Goal: Download file/media

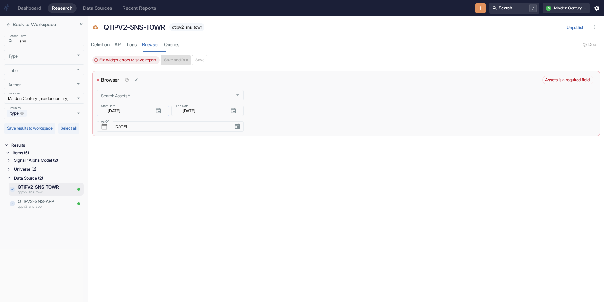
click at [157, 111] on icon "button" at bounding box center [158, 111] width 7 height 7
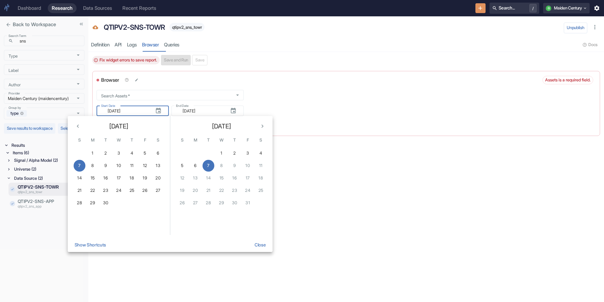
click at [76, 126] on icon "Previous month" at bounding box center [78, 126] width 7 height 7
click at [143, 155] on button "1" at bounding box center [145, 154] width 12 height 12
type input "[DATE]"
click at [260, 245] on button "Close" at bounding box center [260, 245] width 17 height 14
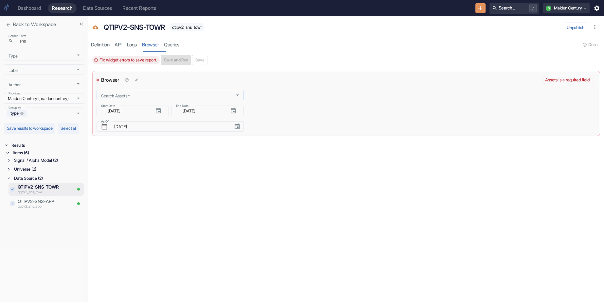
click at [169, 91] on div "Search Assets   *" at bounding box center [170, 95] width 147 height 10
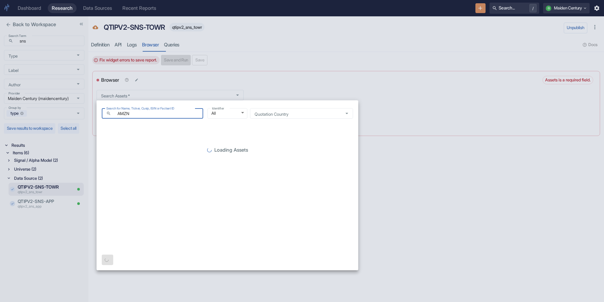
type input "AMZN"
click at [203, 105] on div "Loading Assets" at bounding box center [227, 154] width 251 height 136
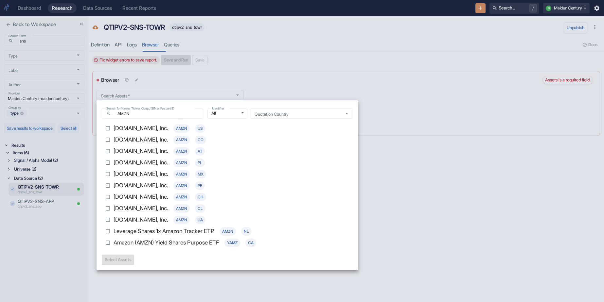
click at [143, 127] on p "[DOMAIN_NAME], Inc." at bounding box center [141, 128] width 55 height 9
click at [114, 127] on input "[DOMAIN_NAME], Inc. AMZN US" at bounding box center [107, 128] width 11 height 11
checkbox input "true"
click at [136, 259] on button "Select 1 Asset(s)" at bounding box center [120, 260] width 37 height 10
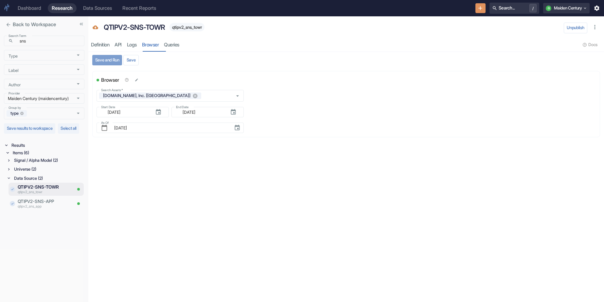
click at [111, 62] on button "Save and Run" at bounding box center [107, 60] width 30 height 10
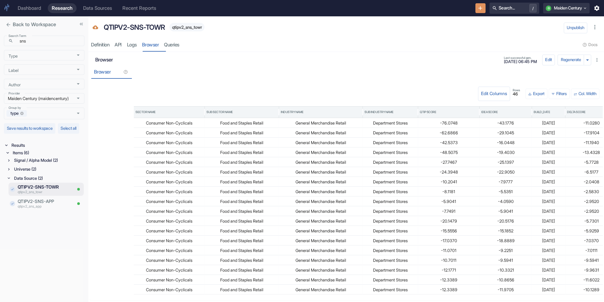
scroll to position [0, 212]
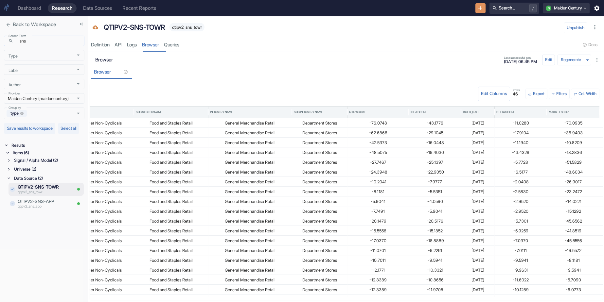
click at [36, 39] on input "sns" at bounding box center [50, 41] width 69 height 8
click at [103, 40] on link "Definition" at bounding box center [100, 44] width 24 height 13
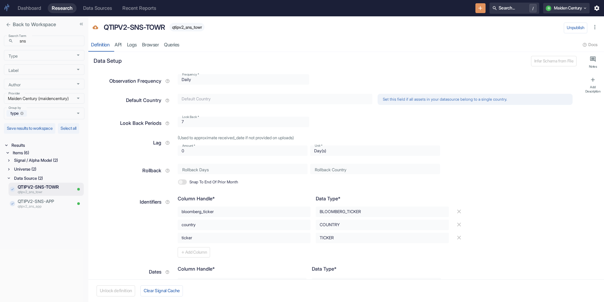
click at [8, 27] on icon "close" at bounding box center [9, 25] width 6 height 6
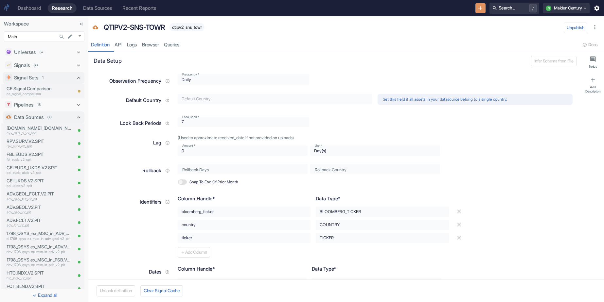
click at [109, 46] on div "Definition" at bounding box center [100, 45] width 18 height 6
type textarea "x"
click at [160, 39] on link "Browser" at bounding box center [150, 44] width 22 height 13
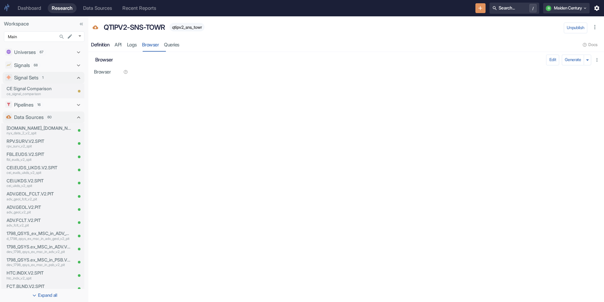
click at [102, 46] on div "Definition" at bounding box center [100, 45] width 18 height 6
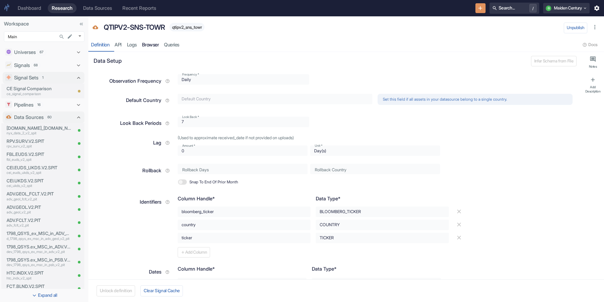
click at [153, 44] on link "Browser" at bounding box center [150, 44] width 22 height 13
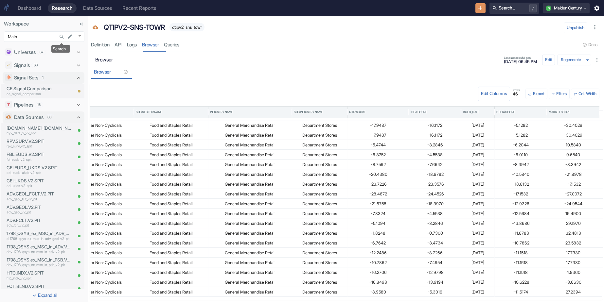
click at [63, 36] on icon "Search..." at bounding box center [62, 37] width 4 height 4
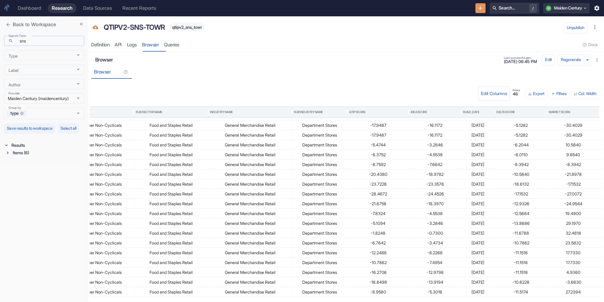
click at [51, 42] on input "sns" at bounding box center [50, 41] width 69 height 8
click at [32, 156] on div "Items (12)" at bounding box center [47, 153] width 73 height 8
click at [46, 182] on div "Data Source (4)" at bounding box center [49, 179] width 72 height 8
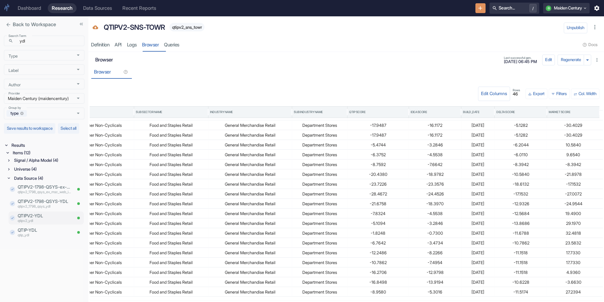
click at [36, 224] on p "qtipv2_ydl" at bounding box center [45, 221] width 54 height 5
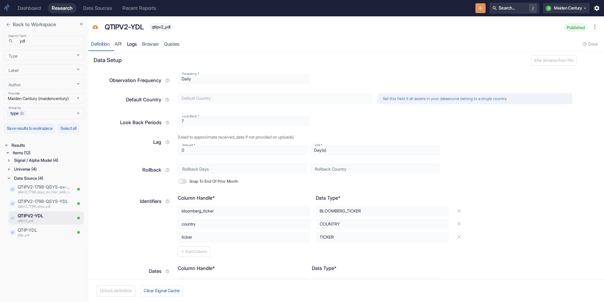
click at [127, 45] on link "Logs" at bounding box center [131, 44] width 15 height 13
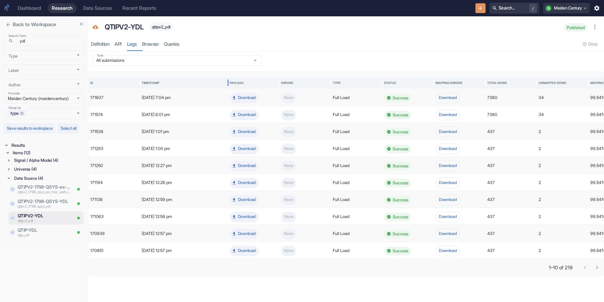
drag, startPoint x: 191, startPoint y: 82, endPoint x: 227, endPoint y: 86, distance: 36.6
click at [227, 86] on div at bounding box center [228, 82] width 3 height 17
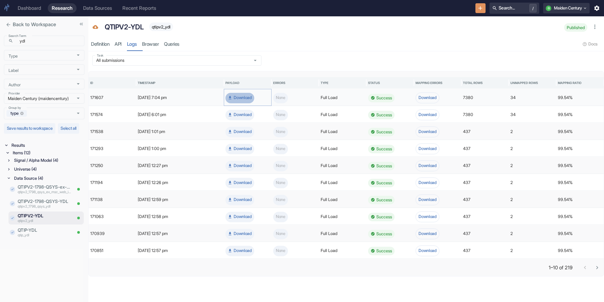
click at [237, 97] on button "Download" at bounding box center [240, 98] width 29 height 10
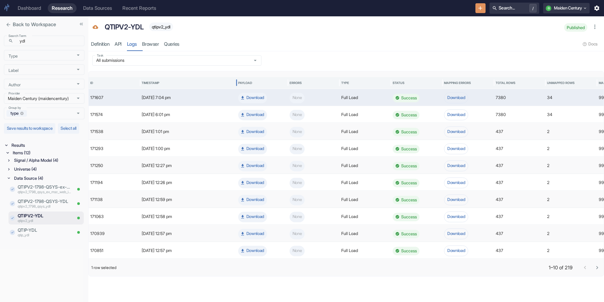
drag, startPoint x: 191, startPoint y: 82, endPoint x: 238, endPoint y: 83, distance: 47.2
click at [238, 83] on div at bounding box center [236, 82] width 3 height 17
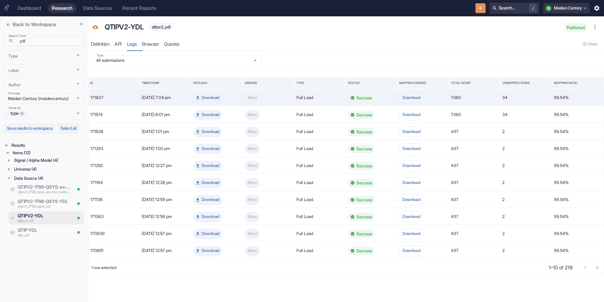
click at [33, 40] on input "ydl" at bounding box center [50, 41] width 69 height 8
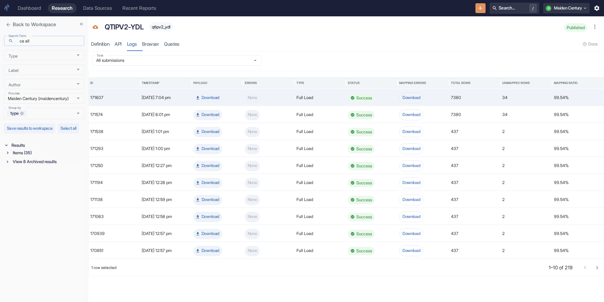
type input "ce all"
type input "ce.all"
click at [33, 157] on div "Items (3)" at bounding box center [47, 153] width 73 height 8
click at [40, 182] on div "Data Source (1)" at bounding box center [49, 179] width 72 height 8
click at [44, 195] on p "qtipv2_ce_all" at bounding box center [45, 192] width 54 height 5
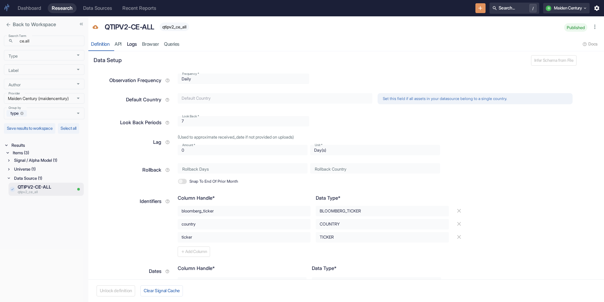
click at [136, 46] on link "Logs" at bounding box center [131, 44] width 15 height 13
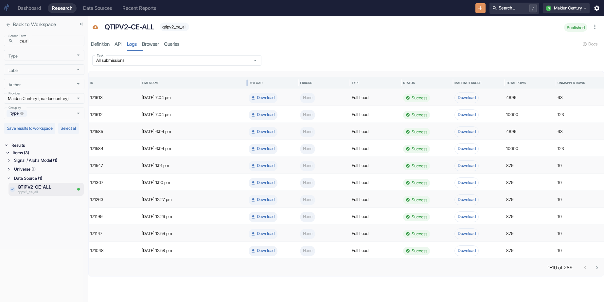
drag, startPoint x: 191, startPoint y: 81, endPoint x: 246, endPoint y: 81, distance: 55.3
click at [246, 81] on div at bounding box center [247, 82] width 3 height 17
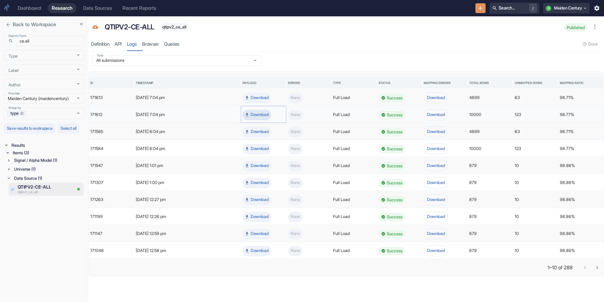
click at [261, 114] on button "Download" at bounding box center [257, 115] width 29 height 10
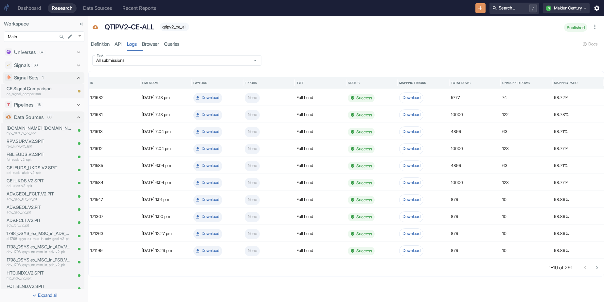
click at [64, 37] on icon "Search..." at bounding box center [62, 37] width 6 height 6
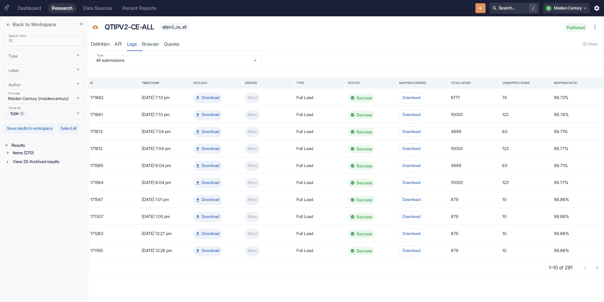
click at [45, 41] on input "Search Term" at bounding box center [50, 41] width 69 height 8
type input "ydl"
click at [44, 157] on div "Items (12)" at bounding box center [47, 153] width 73 height 8
click at [43, 182] on div "Data Source (4)" at bounding box center [49, 179] width 72 height 8
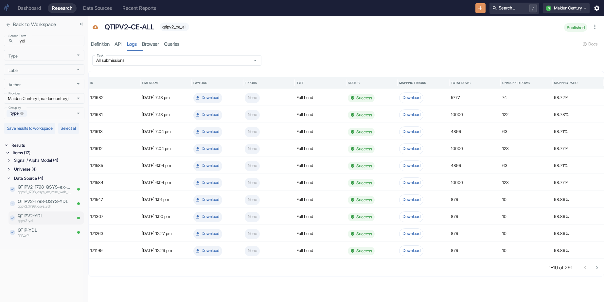
click at [53, 224] on p "qtipv2_ydl" at bounding box center [45, 221] width 54 height 5
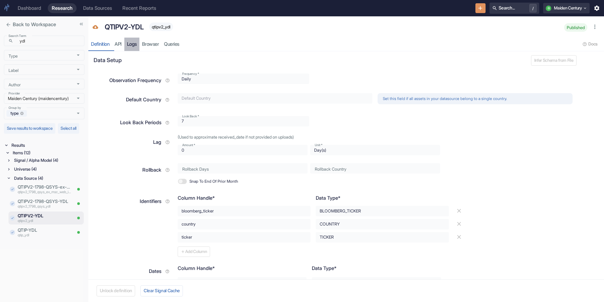
click at [131, 42] on link "Logs" at bounding box center [131, 44] width 15 height 13
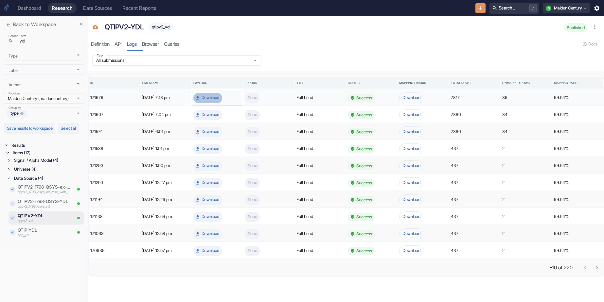
click at [211, 99] on button "Download" at bounding box center [207, 98] width 29 height 10
click at [10, 27] on icon "close" at bounding box center [9, 25] width 6 height 6
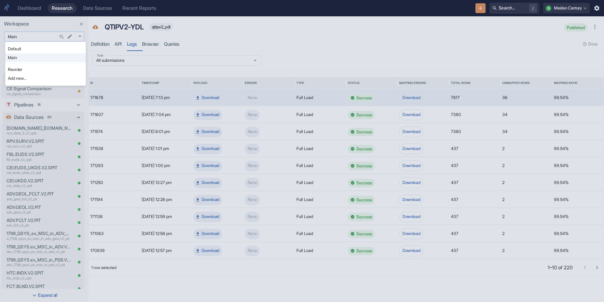
click at [38, 38] on body "Dashboard Research Data Sources Recent Reports Search... / Q Maiden Century Wor…" at bounding box center [302, 151] width 604 height 302
click at [57, 36] on div at bounding box center [302, 151] width 604 height 302
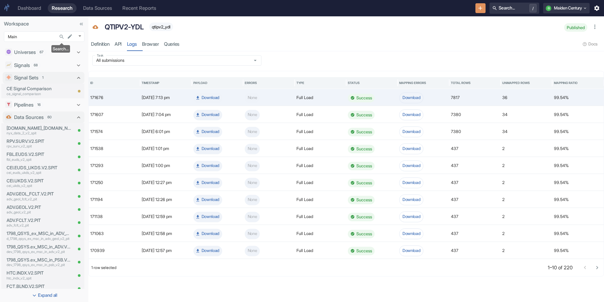
click at [63, 37] on icon "Search..." at bounding box center [62, 37] width 6 height 6
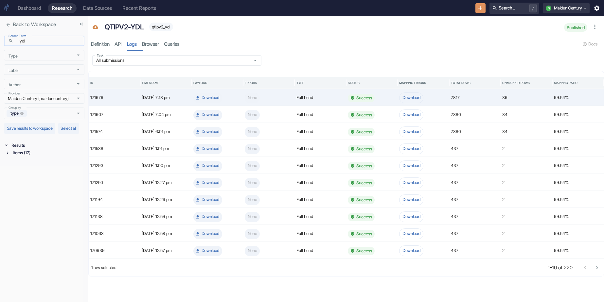
click at [53, 43] on input "ydl" at bounding box center [50, 41] width 69 height 8
type input "cei"
click at [36, 157] on div "Items (35)" at bounding box center [47, 153] width 73 height 8
click at [54, 182] on div "Data Source (11)" at bounding box center [49, 179] width 72 height 8
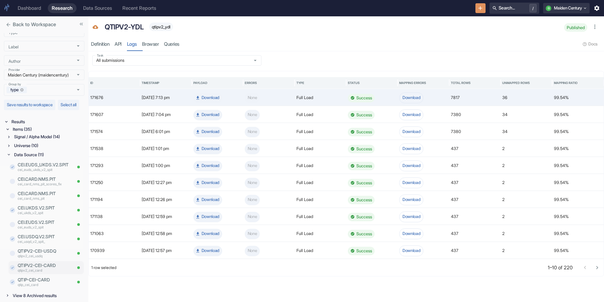
scroll to position [6, 0]
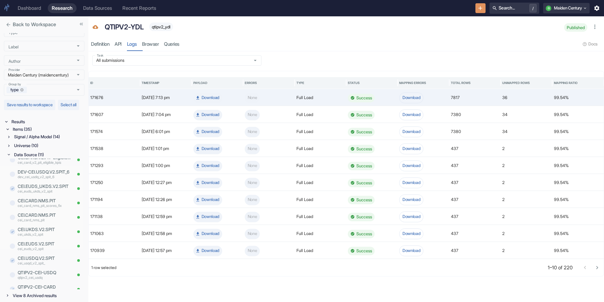
click at [40, 154] on div "Data Source (11)" at bounding box center [49, 155] width 72 height 8
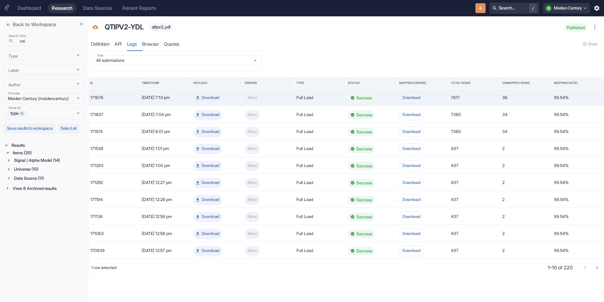
scroll to position [0, 0]
